Goal: Check status: Check status

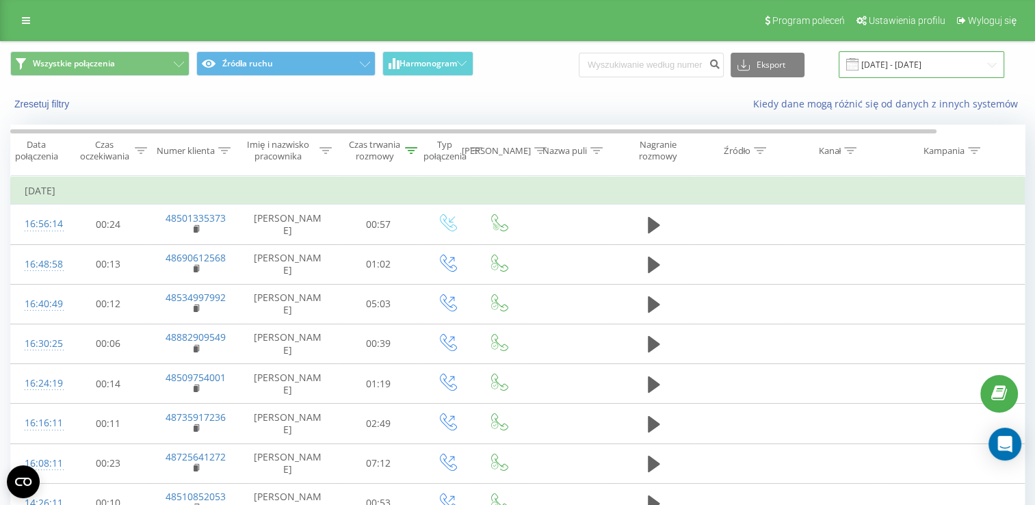
click at [924, 73] on input "[DATE] - [DATE]" at bounding box center [922, 64] width 166 height 27
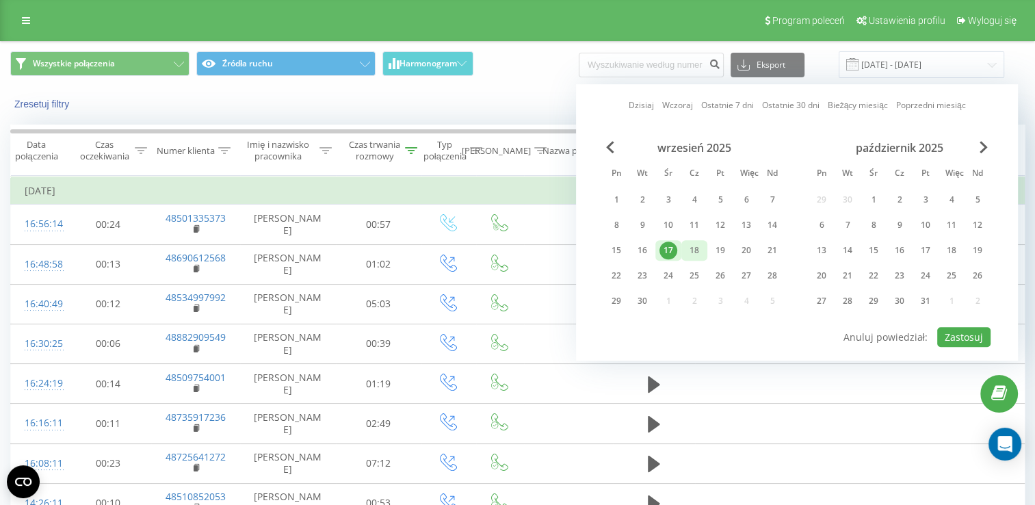
click at [692, 250] on div "18" at bounding box center [694, 250] width 18 height 18
click at [969, 336] on button "Zastosuj" at bounding box center [963, 337] width 53 height 20
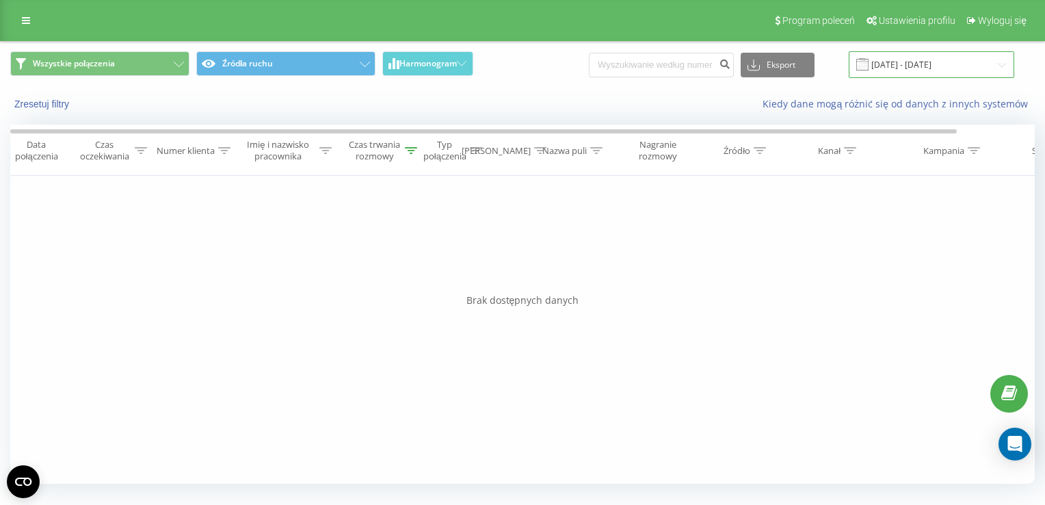
click at [933, 62] on input "[DATE] - [DATE]" at bounding box center [932, 64] width 166 height 27
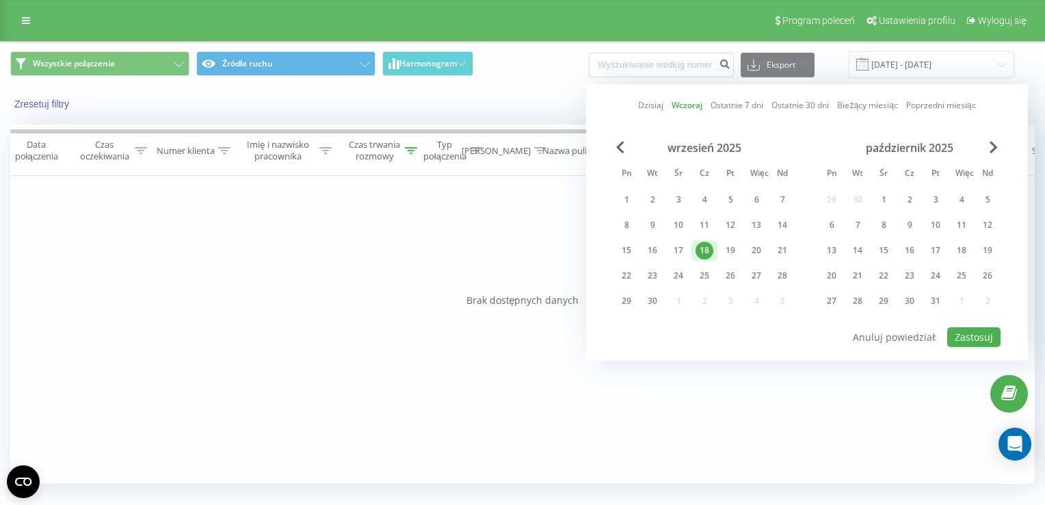
drag, startPoint x: 727, startPoint y: 254, endPoint x: 1045, endPoint y: 360, distance: 334.4
click at [729, 256] on div "19" at bounding box center [731, 250] width 18 height 18
click at [964, 327] on button "Zastosuj" at bounding box center [973, 337] width 53 height 20
type input "[DATE] - [DATE]"
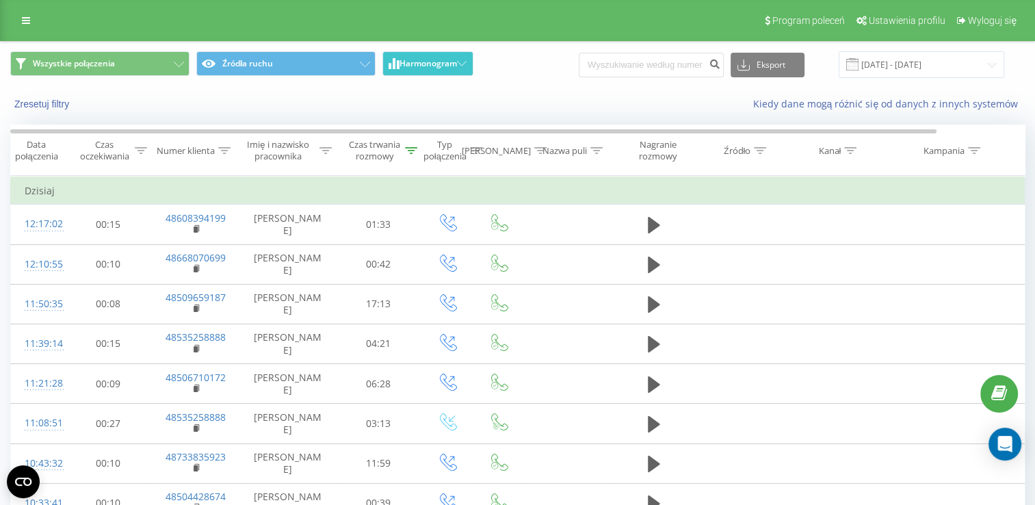
drag, startPoint x: 429, startPoint y: 62, endPoint x: 416, endPoint y: 59, distance: 13.3
click at [423, 62] on span "Harmonogram" at bounding box center [427, 64] width 57 height 10
